Goal: Information Seeking & Learning: Learn about a topic

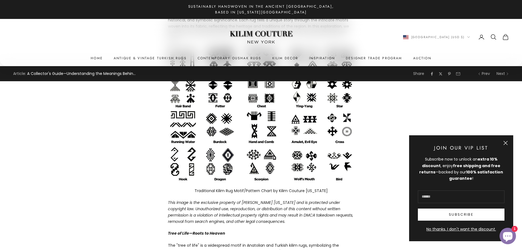
scroll to position [329, 0]
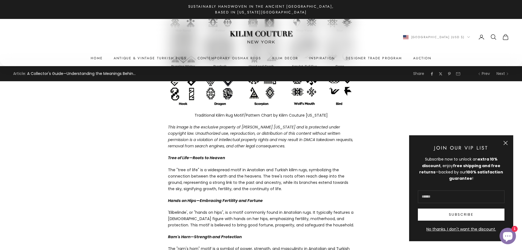
drag, startPoint x: 167, startPoint y: 169, endPoint x: 296, endPoint y: 171, distance: 128.3
click at [316, 170] on p "The "tree of life" is a widespread motif in Anatolian and Turkish kilim rugs, s…" at bounding box center [261, 179] width 186 height 25
drag, startPoint x: 217, startPoint y: 172, endPoint x: 218, endPoint y: 188, distance: 16.5
click at [218, 188] on p "The "tree of life" is a widespread motif in Anatolian and Turkish kilim rugs, s…" at bounding box center [261, 179] width 186 height 25
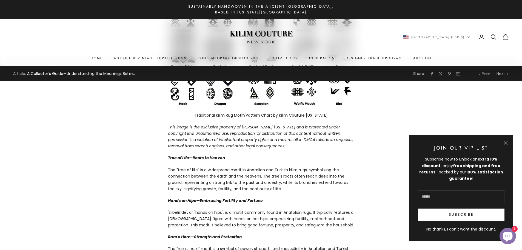
click at [245, 182] on p "The "tree of life" is a widespread motif in Anatolian and Turkish kilim rugs, s…" at bounding box center [261, 179] width 186 height 25
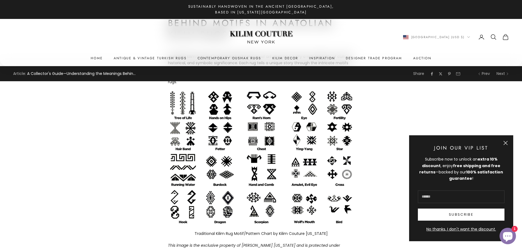
scroll to position [219, 0]
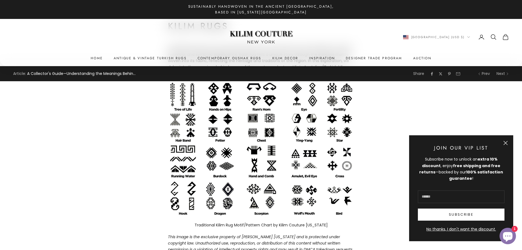
click at [506, 141] on button "Close" at bounding box center [506, 143] width 4 height 4
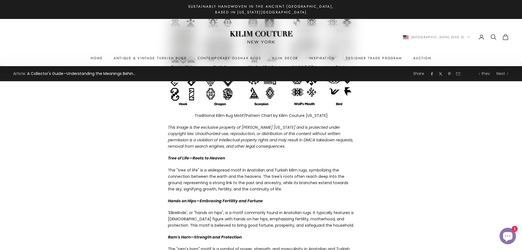
scroll to position [329, 0]
drag, startPoint x: 178, startPoint y: 170, endPoint x: 285, endPoint y: 169, distance: 106.9
click at [285, 169] on p "The "tree of life" is a widespread motif in Anatolian and Turkish kilim rugs, s…" at bounding box center [261, 179] width 186 height 25
drag, startPoint x: 264, startPoint y: 170, endPoint x: 263, endPoint y: 187, distance: 17.0
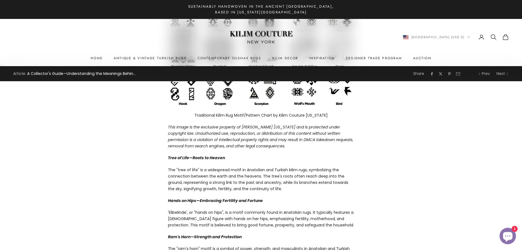
click at [263, 187] on p "The "tree of life" is a widespread motif in Anatolian and Turkish kilim rugs, s…" at bounding box center [261, 179] width 186 height 25
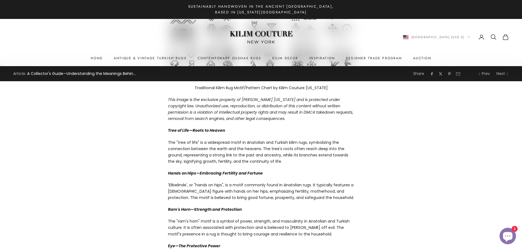
scroll to position [384, 0]
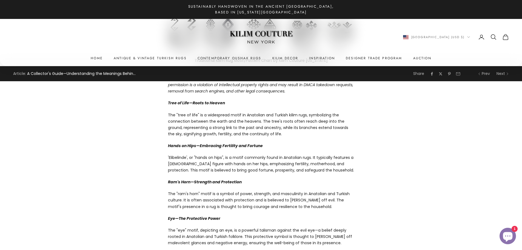
drag, startPoint x: 174, startPoint y: 156, endPoint x: 347, endPoint y: 163, distance: 173.4
click at [347, 163] on p "'Elibelinde', or "hands on hips", is a motif commonly found in Anatolian rugs. …" at bounding box center [261, 163] width 186 height 19
drag, startPoint x: 229, startPoint y: 163, endPoint x: 326, endPoint y: 162, distance: 96.8
click at [326, 162] on p "'Elibelinde', or "hands on hips", is a motif commonly found in Anatolian rugs. …" at bounding box center [261, 163] width 186 height 19
drag, startPoint x: 185, startPoint y: 170, endPoint x: 311, endPoint y: 168, distance: 125.8
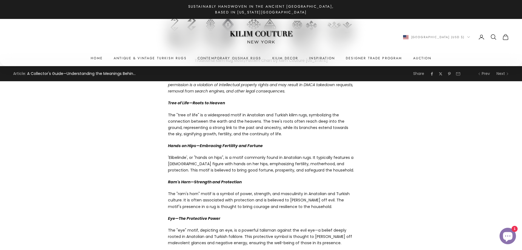
click at [311, 168] on p "'Elibelinde', or "hands on hips", is a motif commonly found in Anatolian rugs. …" at bounding box center [261, 163] width 186 height 19
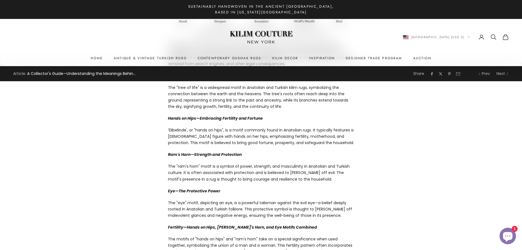
drag, startPoint x: 169, startPoint y: 165, endPoint x: 274, endPoint y: 175, distance: 105.7
click at [322, 174] on p "The "ram's horn" motif is a symbol of power, strength, and masculinity in Anato…" at bounding box center [261, 172] width 186 height 19
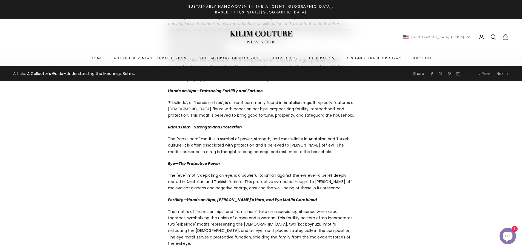
drag, startPoint x: 182, startPoint y: 175, endPoint x: 285, endPoint y: 175, distance: 103.3
click at [285, 175] on p "The "eye" motif, depicting an eye, is a powerful talisman against the evil eye—…" at bounding box center [261, 181] width 186 height 19
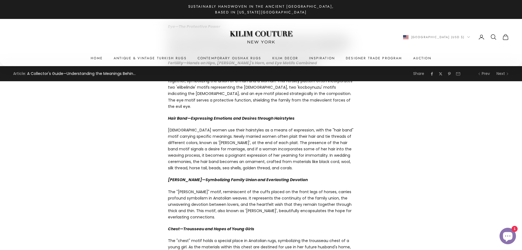
scroll to position [576, 0]
drag, startPoint x: 199, startPoint y: 184, endPoint x: 335, endPoint y: 187, distance: 136.0
click at [335, 188] on p "The "[PERSON_NAME]" motif, reminiscent of the cuffs placed on the front legs of…" at bounding box center [261, 204] width 186 height 32
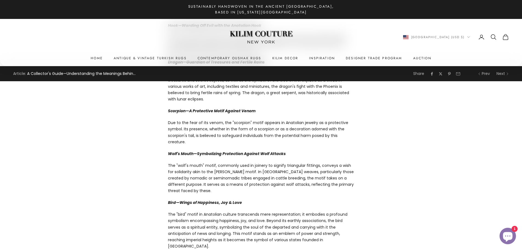
scroll to position [1124, 0]
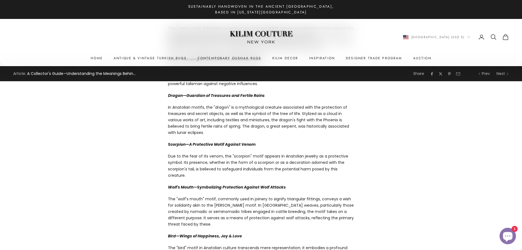
drag, startPoint x: 265, startPoint y: 176, endPoint x: 265, endPoint y: 191, distance: 15.4
click at [265, 196] on p "The "wolf's mouth" motif, commonly used in joinery to signify triangular fittin…" at bounding box center [261, 212] width 186 height 32
drag, startPoint x: 256, startPoint y: 189, endPoint x: 254, endPoint y: 174, distance: 15.5
click at [254, 196] on p "The "wolf's mouth" motif, commonly used in joinery to signify triangular fittin…" at bounding box center [261, 212] width 186 height 32
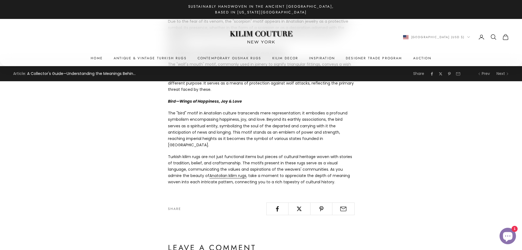
scroll to position [1233, 0]
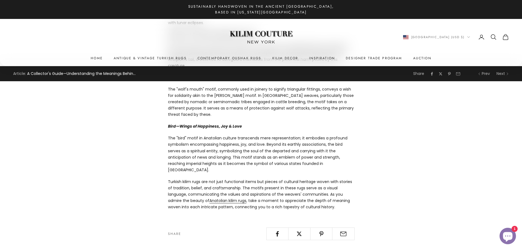
drag, startPoint x: 246, startPoint y: 104, endPoint x: 246, endPoint y: 153, distance: 49.1
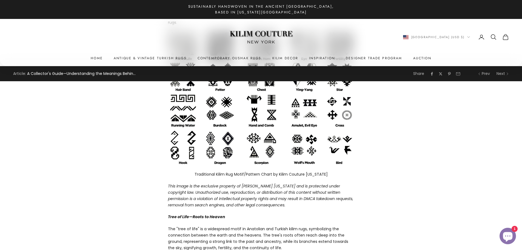
scroll to position [274, 0]
